Goal: Task Accomplishment & Management: Use online tool/utility

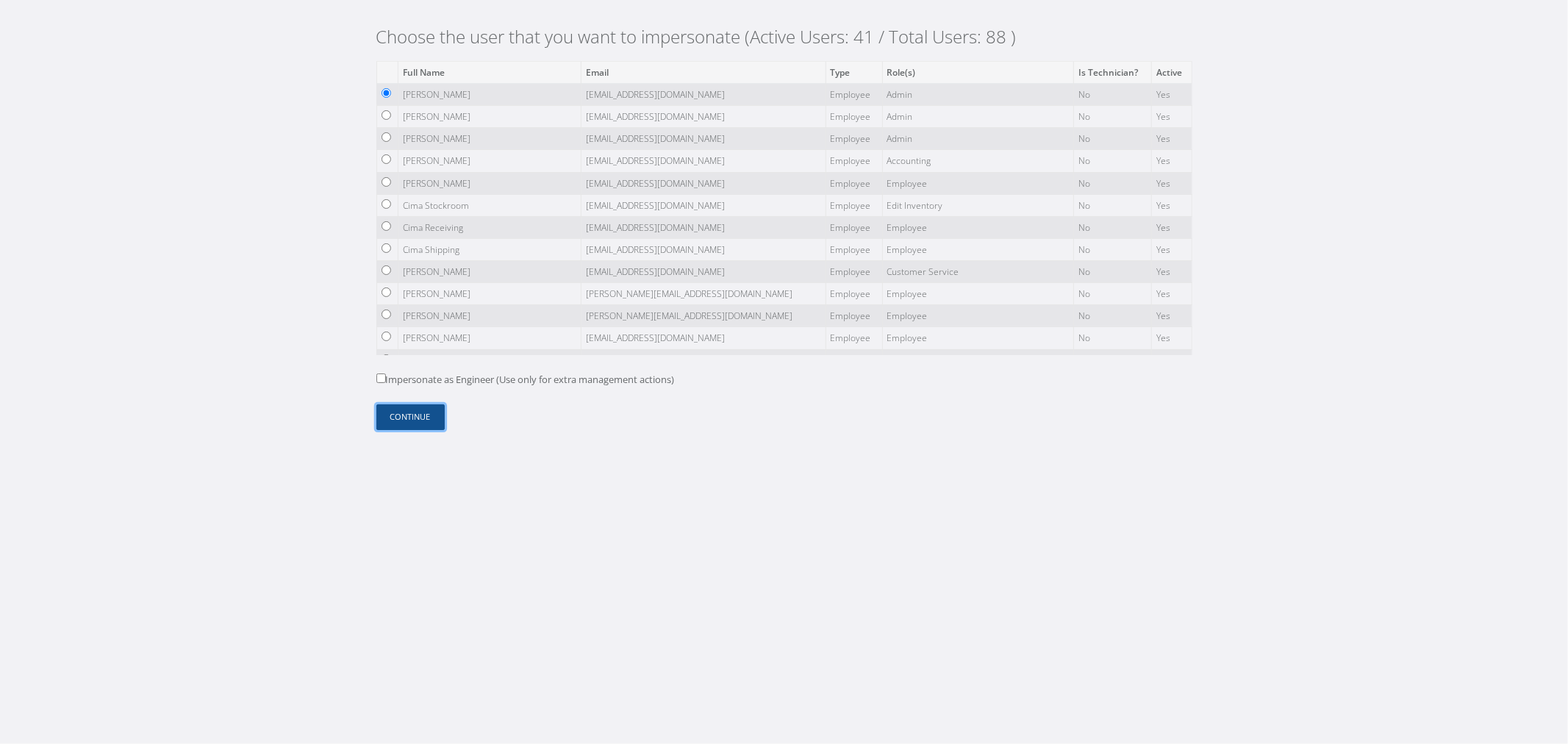
click at [442, 421] on button "Continue" at bounding box center [410, 417] width 68 height 26
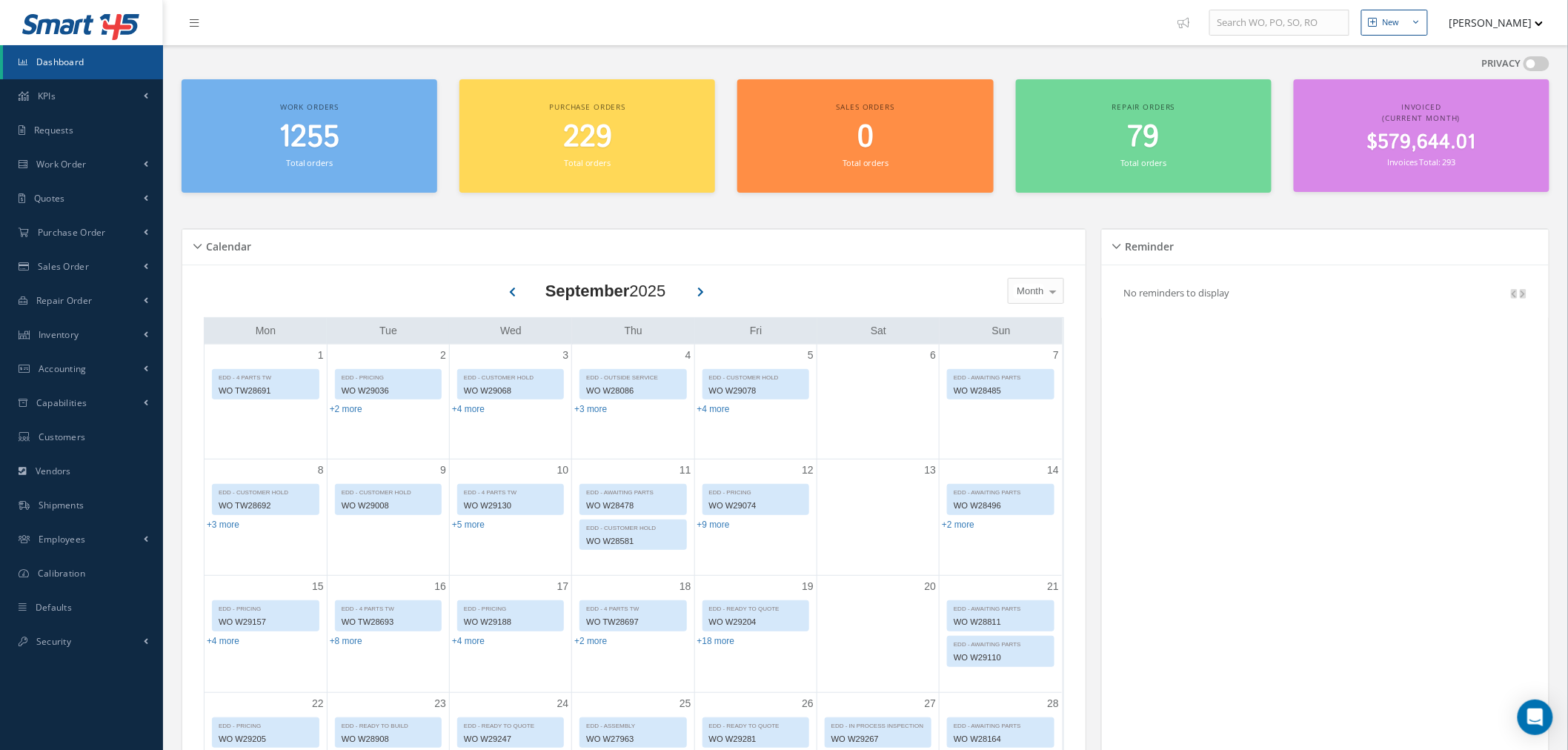
click at [1478, 30] on button "[PERSON_NAME]" at bounding box center [1488, 22] width 108 height 29
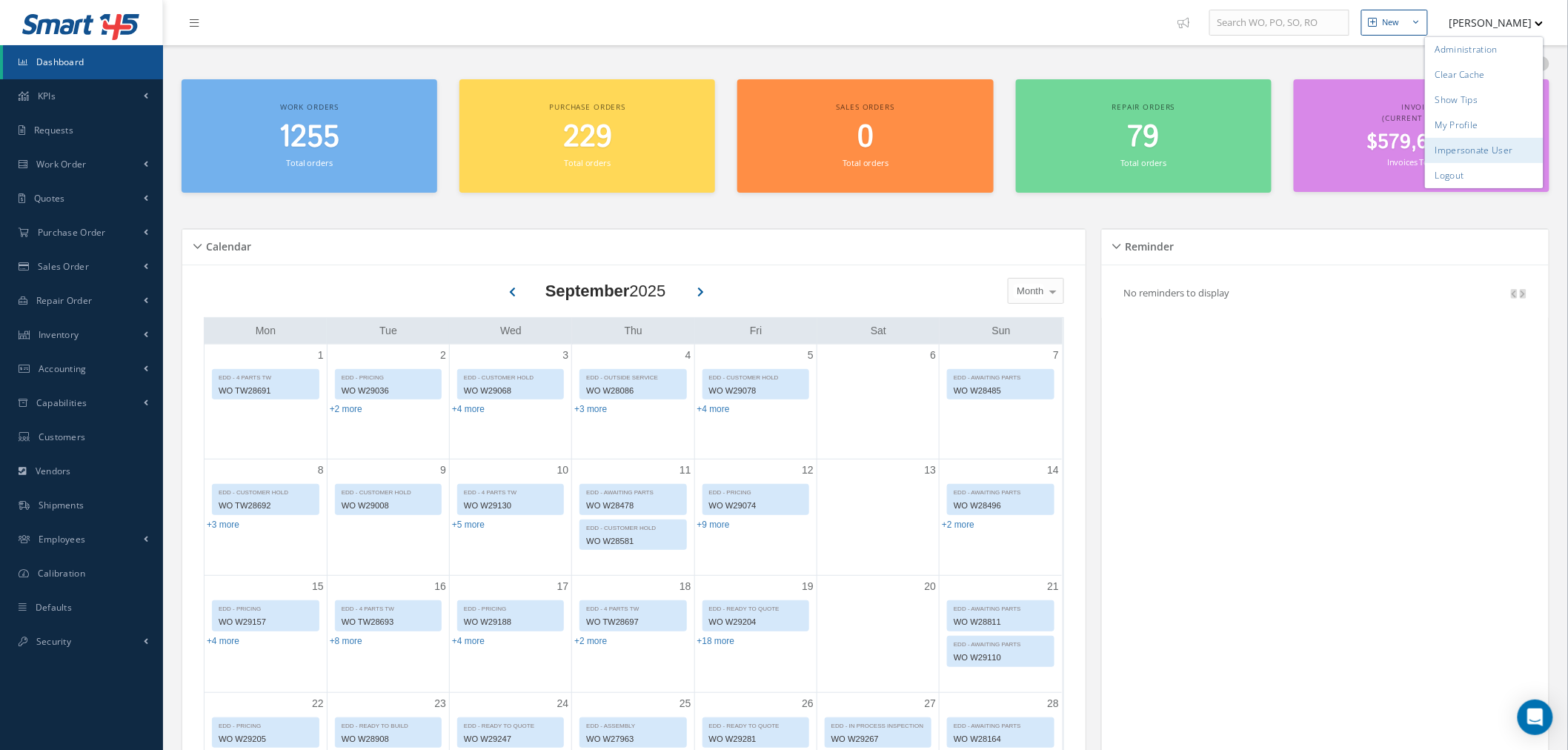
click at [1494, 151] on link "Impersonate User" at bounding box center [1484, 150] width 119 height 25
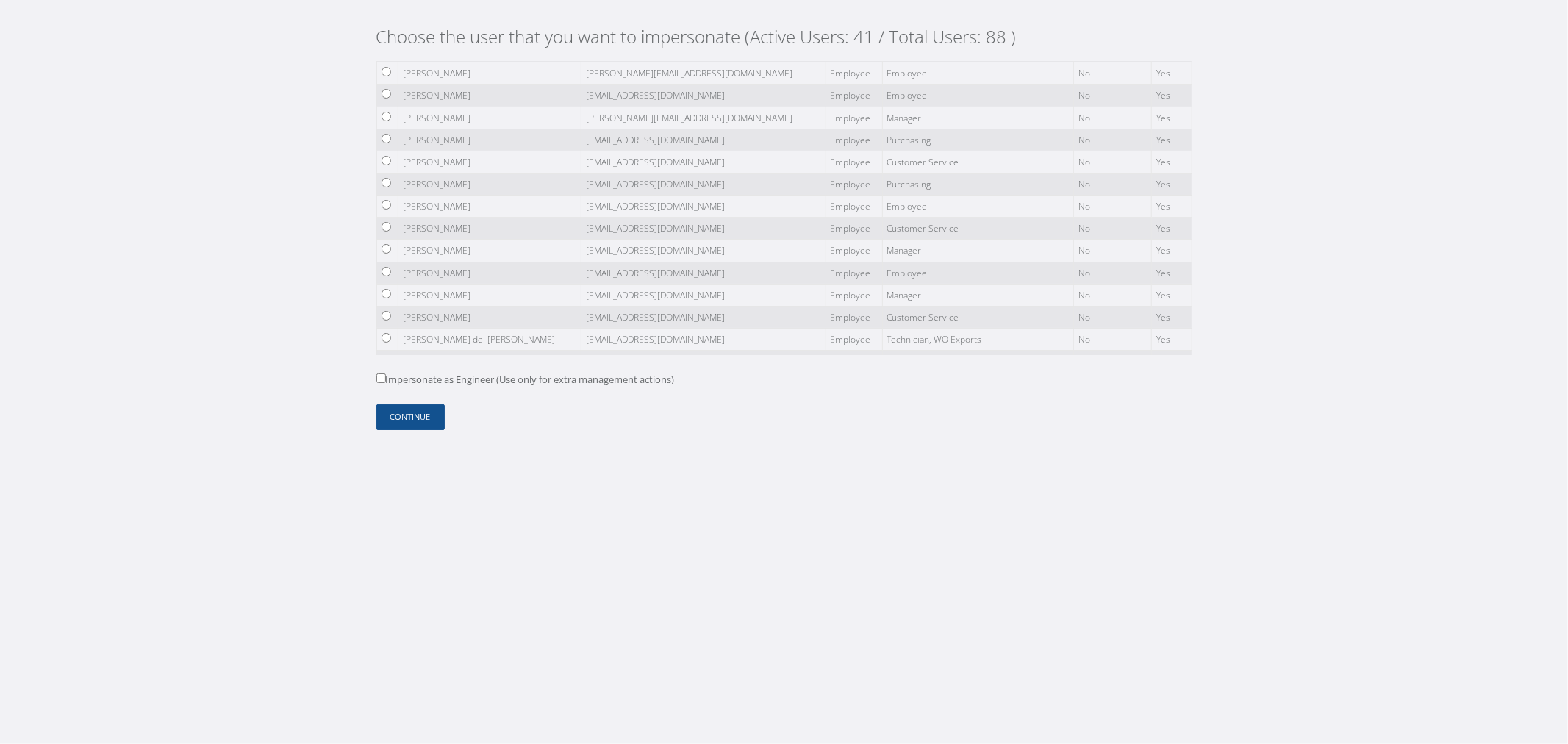
scroll to position [686, 0]
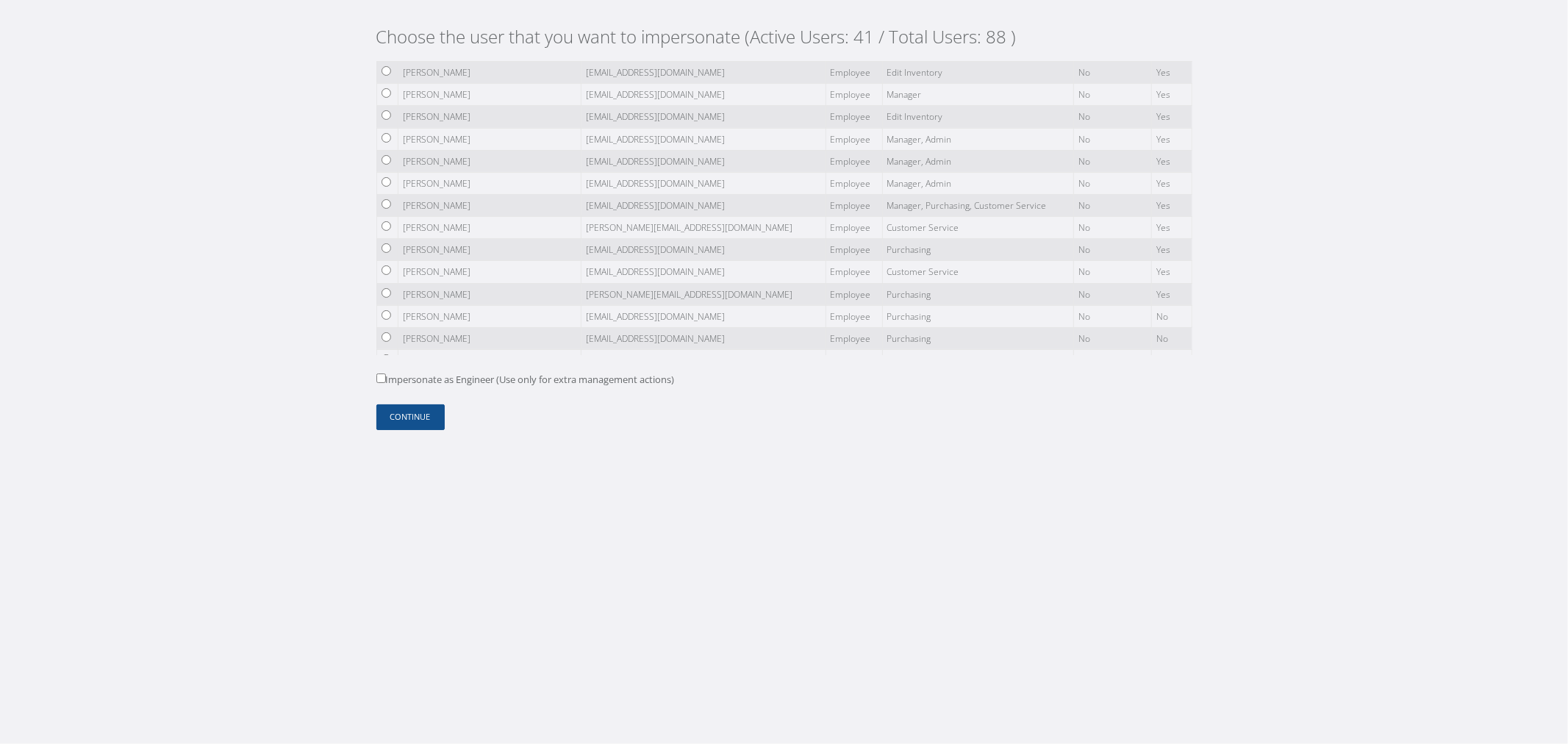
click at [388, 203] on input "radio" at bounding box center [386, 203] width 9 height 9
radio input "true"
click at [409, 411] on button "Continue" at bounding box center [410, 417] width 68 height 26
